Goal: Transaction & Acquisition: Purchase product/service

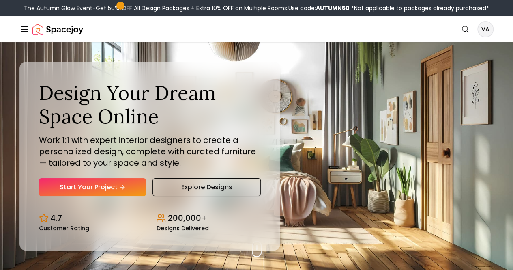
click at [463, 29] on nav "Spacejoy Search VA How It Works Design Portfolio Pricing AI Design Shop Search …" at bounding box center [256, 29] width 474 height 26
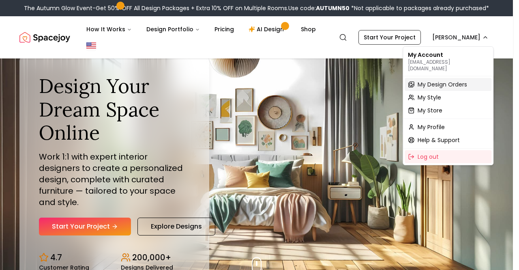
click at [456, 80] on span "My Design Orders" at bounding box center [442, 84] width 49 height 8
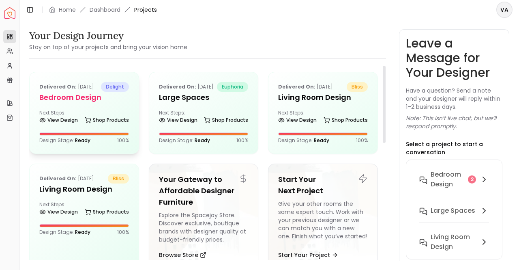
click at [88, 92] on p "Delivered on: [DATE]" at bounding box center [66, 87] width 55 height 10
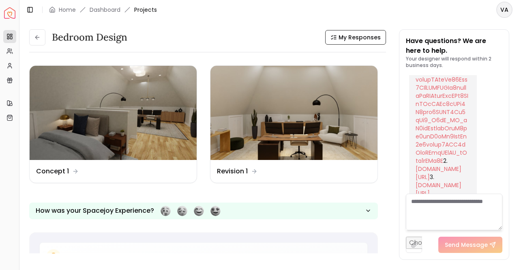
scroll to position [7882, 0]
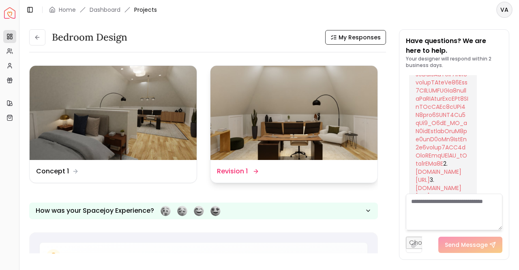
click at [332, 118] on img at bounding box center [293, 113] width 167 height 94
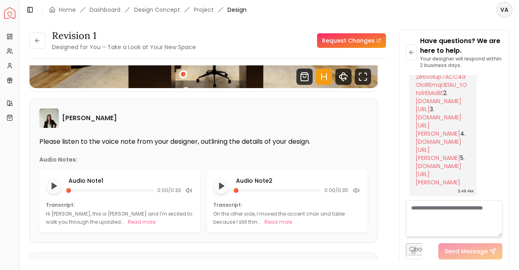
scroll to position [178, 0]
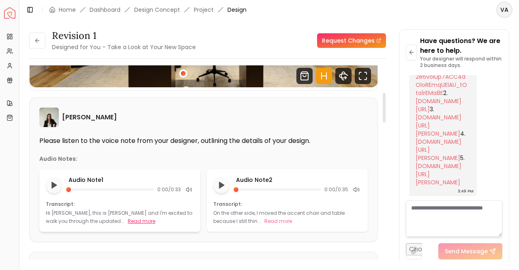
click at [128, 218] on button "Read more" at bounding box center [142, 221] width 28 height 8
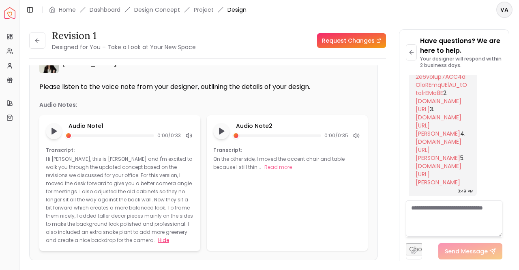
scroll to position [232, 0]
click at [285, 164] on button "Read more" at bounding box center [278, 167] width 28 height 8
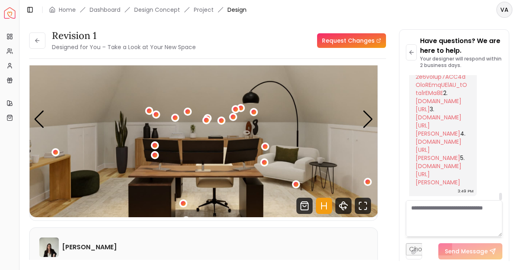
scroll to position [48, 0]
click at [370, 124] on div "Next slide" at bounding box center [367, 119] width 11 height 18
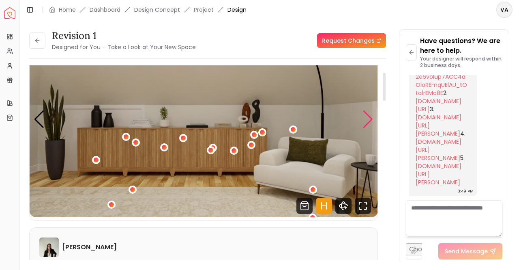
click at [373, 126] on div "Next slide" at bounding box center [367, 119] width 11 height 18
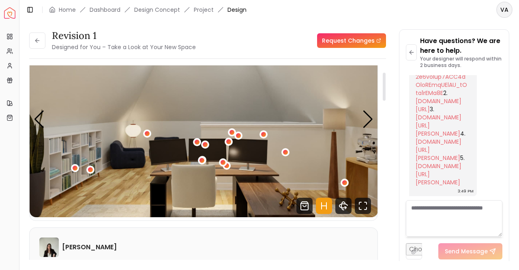
click at [374, 126] on img "3 / 7" at bounding box center [204, 119] width 348 height 196
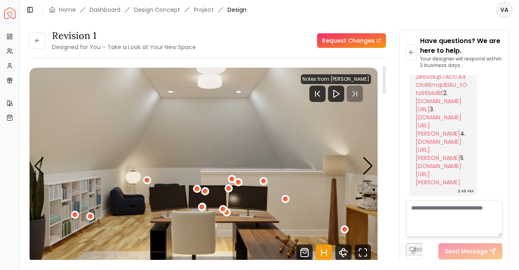
scroll to position [0, 0]
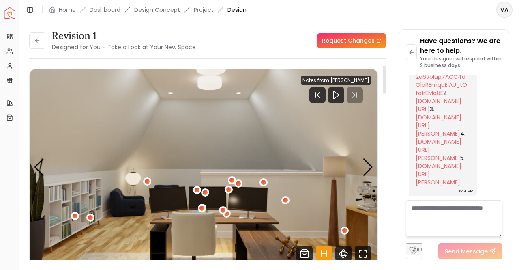
drag, startPoint x: 386, startPoint y: 94, endPoint x: 381, endPoint y: 69, distance: 26.3
click at [382, 69] on div at bounding box center [384, 165] width 4 height 201
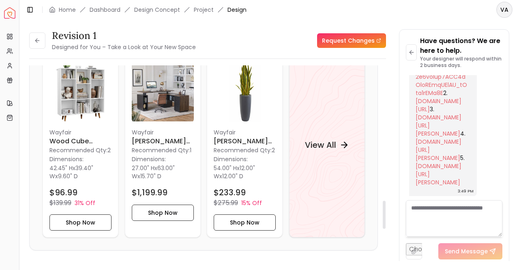
scroll to position [936, 0]
click at [319, 139] on h4 "View All" at bounding box center [319, 144] width 31 height 11
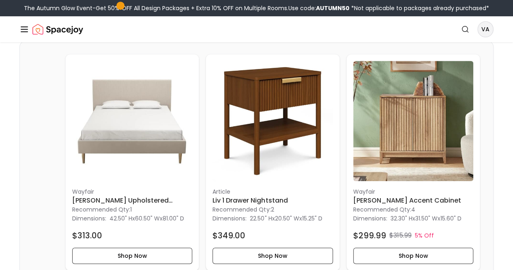
scroll to position [185, 0]
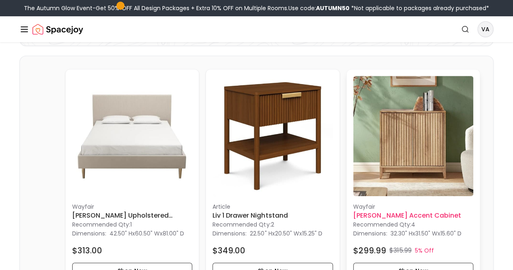
click at [353, 210] on h6 "[PERSON_NAME] Accent Cabinet" at bounding box center [413, 215] width 120 height 10
click at [353, 262] on button "Shop Now" at bounding box center [413, 270] width 120 height 16
